Goal: Navigation & Orientation: Find specific page/section

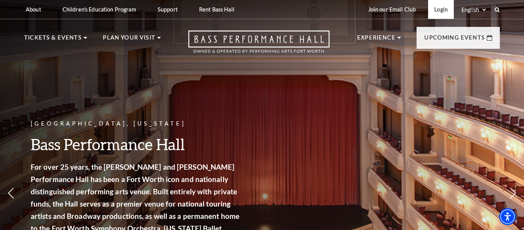
click at [443, 12] on link "Login" at bounding box center [441, 9] width 26 height 19
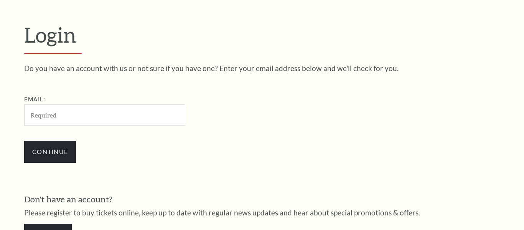
scroll to position [215, 0]
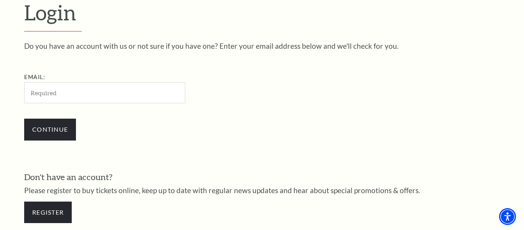
click at [155, 94] on input "Email:" at bounding box center [104, 92] width 161 height 21
type input "[EMAIL_ADDRESS][DOMAIN_NAME]"
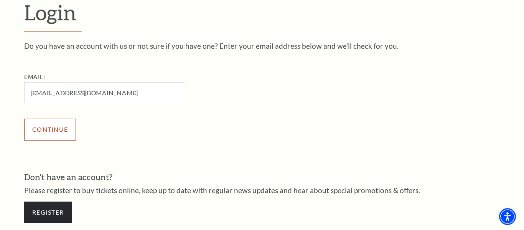
click at [64, 129] on input "Continue" at bounding box center [50, 129] width 52 height 21
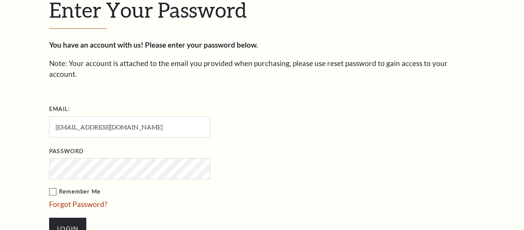
scroll to position [223, 0]
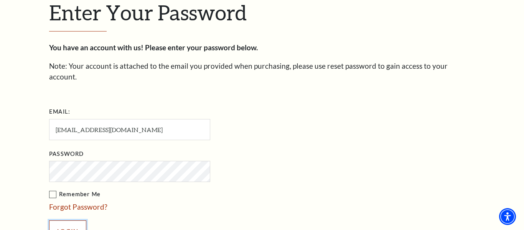
click at [66, 220] on input "Login" at bounding box center [67, 230] width 37 height 21
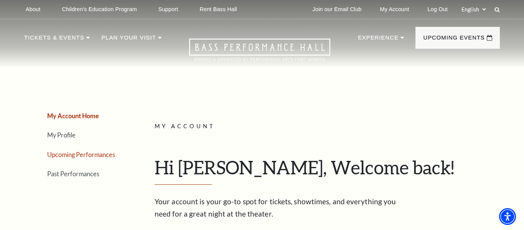
click at [104, 156] on link "Upcoming Performances" at bounding box center [81, 154] width 68 height 7
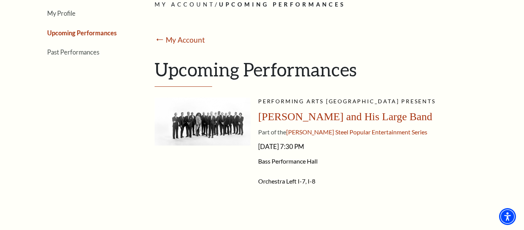
scroll to position [134, 0]
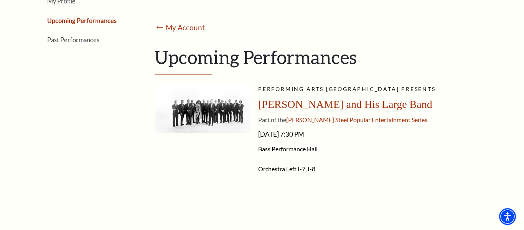
click at [299, 103] on span "Lyle Lovett and His Large Band" at bounding box center [345, 104] width 174 height 12
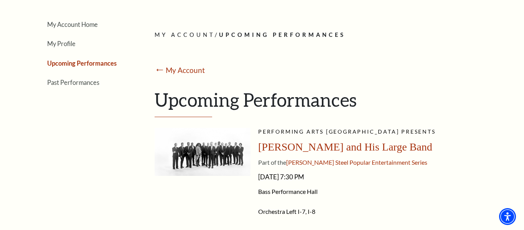
scroll to position [89, 0]
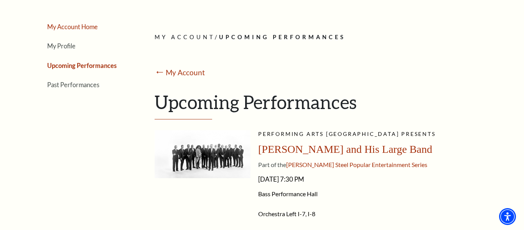
click at [88, 28] on link "My Account Home" at bounding box center [72, 26] width 51 height 7
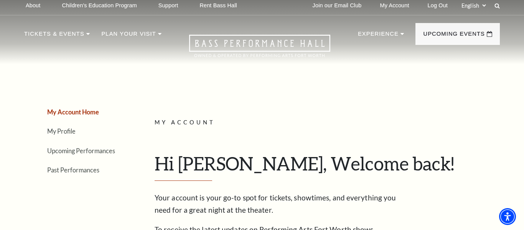
scroll to position [0, 0]
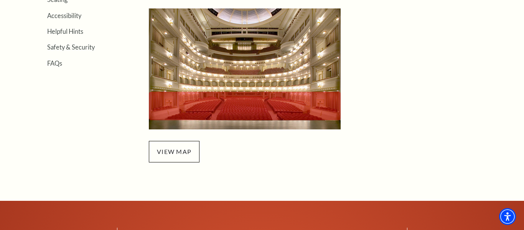
scroll to position [279, 0]
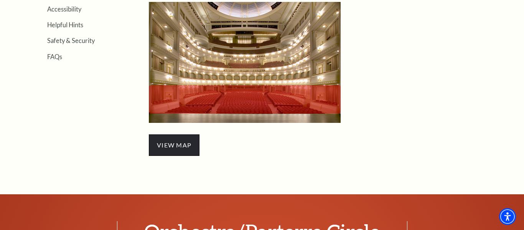
click at [167, 146] on span "view map" at bounding box center [174, 144] width 51 height 21
